Goal: Navigation & Orientation: Find specific page/section

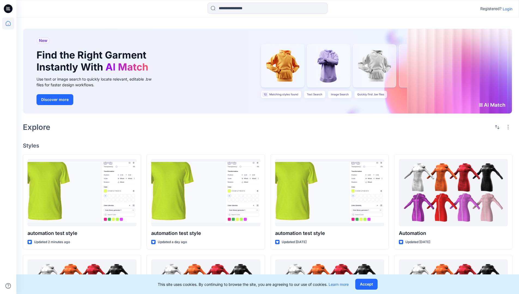
click at [506, 9] on p "Login" at bounding box center [508, 9] width 10 height 6
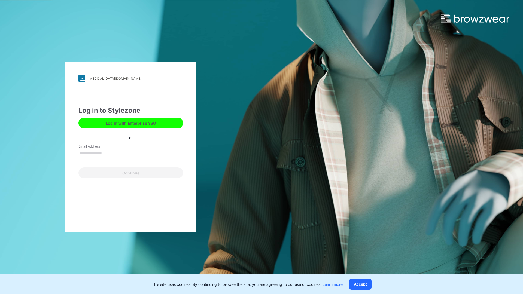
click at [108, 153] on input "Email Address" at bounding box center [130, 153] width 105 height 8
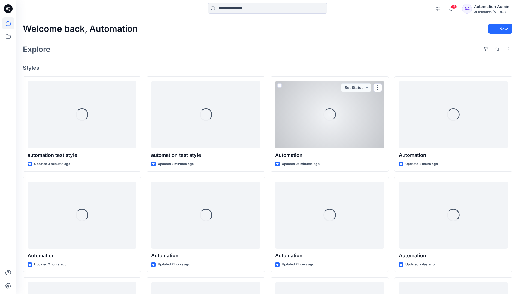
click at [10, 23] on icon at bounding box center [8, 23] width 5 height 5
click at [7, 37] on icon at bounding box center [8, 37] width 12 height 12
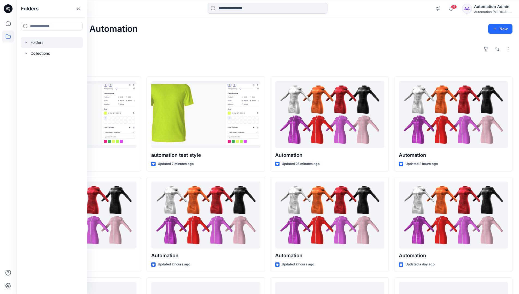
click at [36, 43] on div at bounding box center [52, 42] width 62 height 11
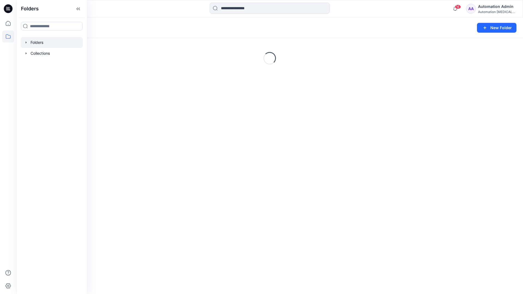
click at [230, 183] on div "Folders New Folder Loading..." at bounding box center [269, 155] width 507 height 277
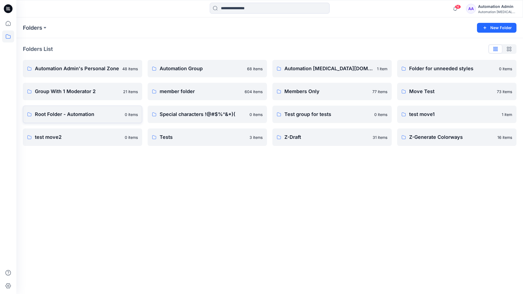
click at [51, 115] on p "Root Folder - Automation" at bounding box center [78, 115] width 87 height 8
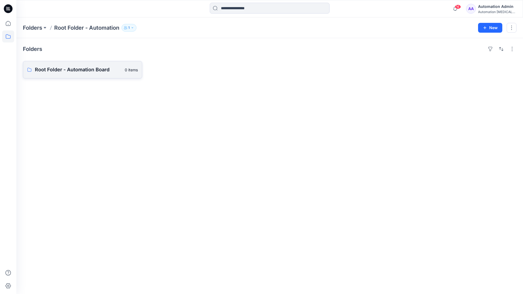
click at [99, 74] on link "Root Folder - Automation Board 0 items" at bounding box center [82, 69] width 119 height 17
